Goal: Information Seeking & Learning: Learn about a topic

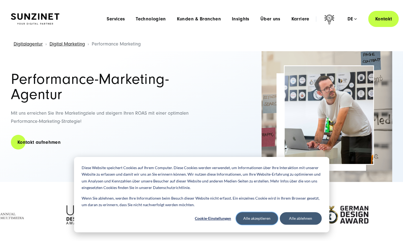
click at [263, 218] on button "Alle akzeptieren" at bounding box center [257, 218] width 42 height 13
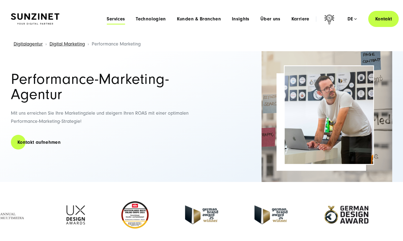
click at [119, 20] on span "Services" at bounding box center [116, 18] width 18 height 5
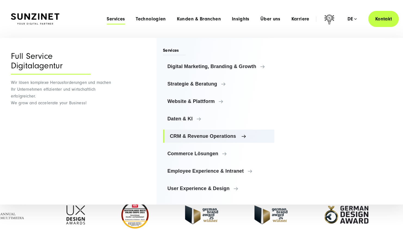
click at [206, 136] on span "CRM & Revenue Operations" at bounding box center [220, 135] width 100 height 5
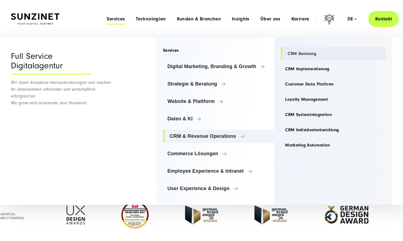
click at [304, 55] on link "CRM Beratung" at bounding box center [333, 53] width 105 height 13
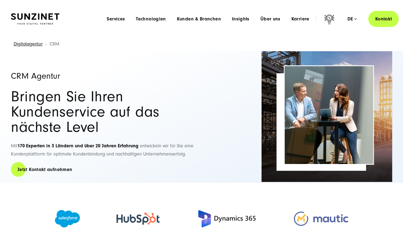
click at [252, 13] on div "Menu Services Menu Full Service Digitalagentur Wir lösen komplexe Herausforderu…" at bounding box center [250, 19] width 298 height 16
click at [43, 216] on div at bounding box center [68, 219] width 62 height 28
click at [125, 20] on span "Services" at bounding box center [116, 18] width 18 height 5
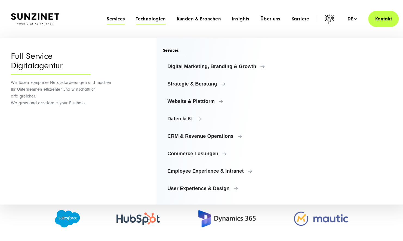
click at [151, 17] on span "Technologien" at bounding box center [151, 18] width 30 height 5
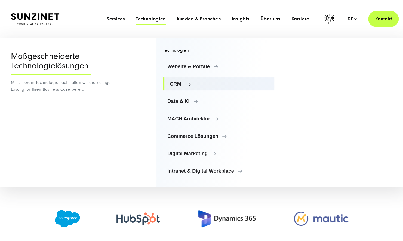
click at [186, 86] on span "CRM" at bounding box center [220, 83] width 100 height 5
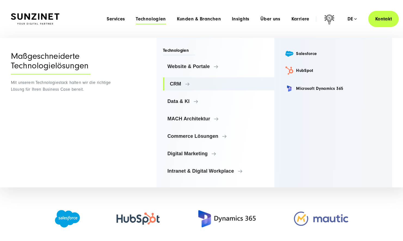
click at [216, 16] on li "Kunden & Branchen Menu Branchenerfahrung Maßgeschneiderte Lösungen für Ihren Br…" at bounding box center [199, 19] width 55 height 6
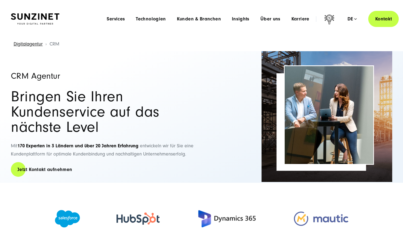
click at [298, 22] on div "Menu Services Menu Full Service Digitalagentur Wir lösen komplexe Herausforderu…" at bounding box center [250, 19] width 298 height 16
click at [298, 20] on span "Karriere" at bounding box center [300, 18] width 18 height 5
click at [266, 5] on header "Smart Search AI Hier können Sie eine konkrete Frage zu unserer Agentur und unse…" at bounding box center [201, 19] width 403 height 38
